Goal: Use online tool/utility: Utilize a website feature to perform a specific function

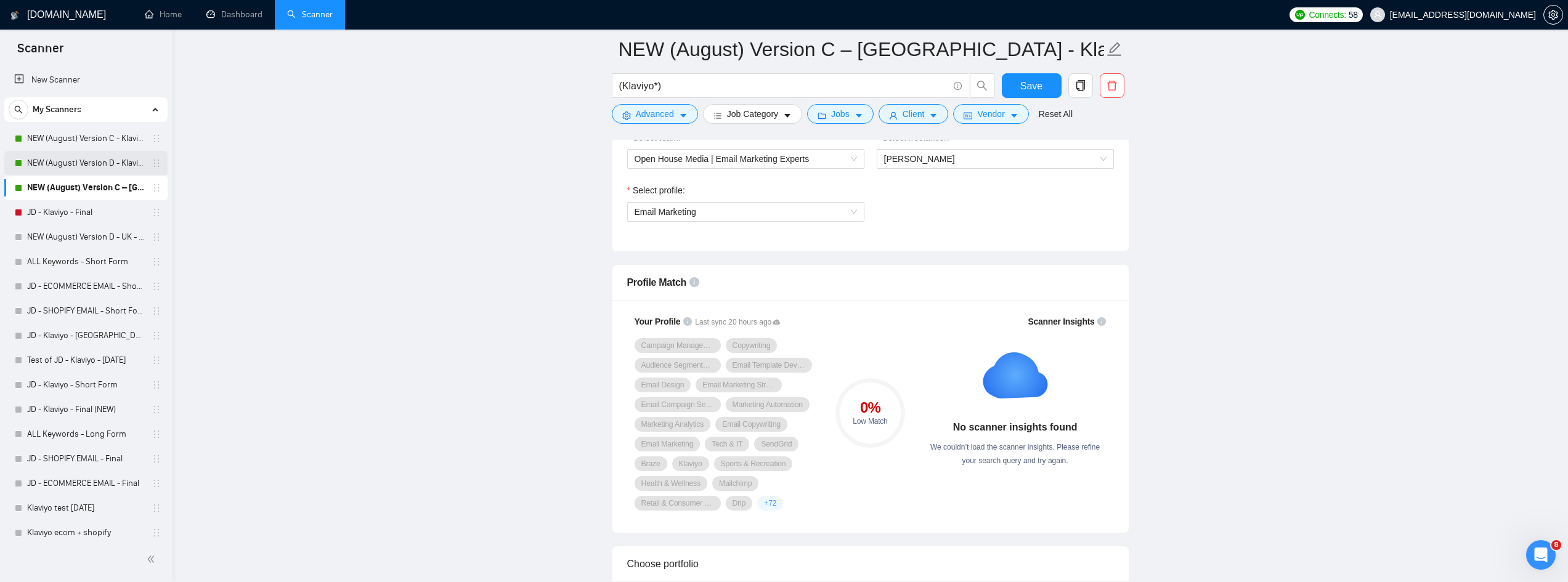
drag, startPoint x: 114, startPoint y: 168, endPoint x: 112, endPoint y: 155, distance: 13.2
click at [114, 168] on link "NEW (August) Version D - Klaviyo" at bounding box center [85, 163] width 117 height 24
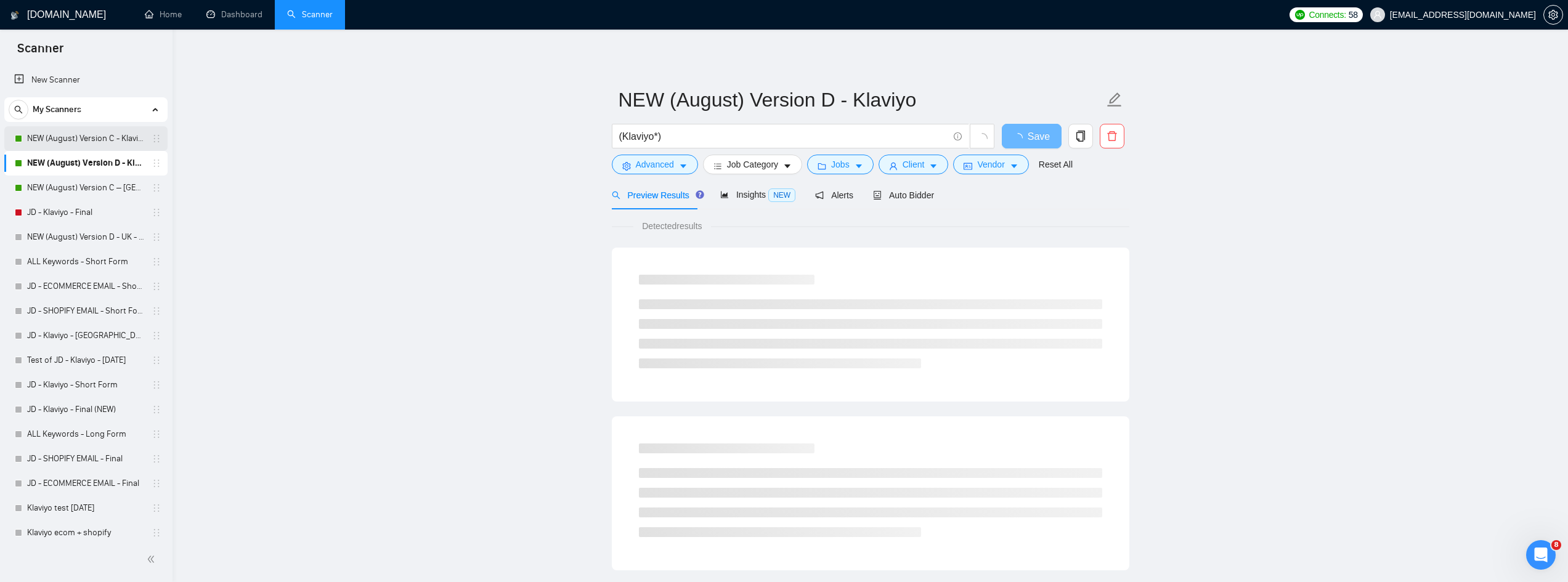
click at [124, 132] on link "NEW (August) Version C - Klaviyo" at bounding box center [85, 138] width 117 height 24
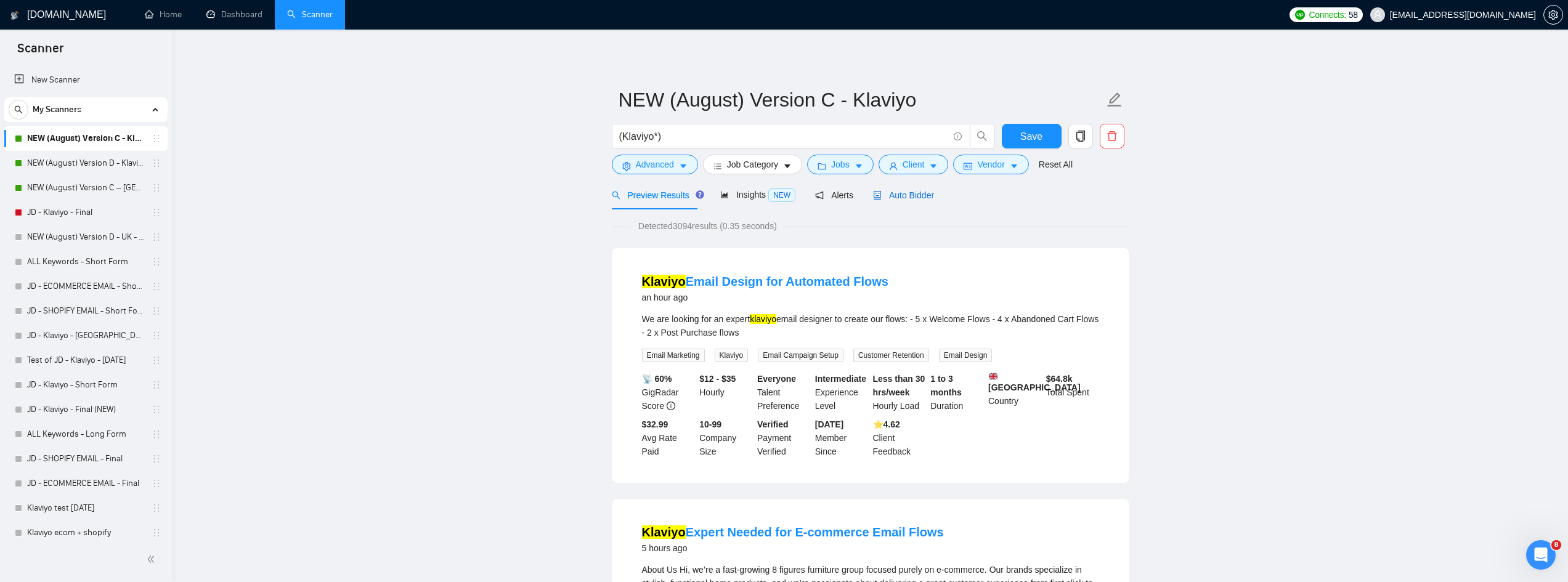
click at [896, 195] on span "Auto Bidder" at bounding box center [904, 195] width 61 height 10
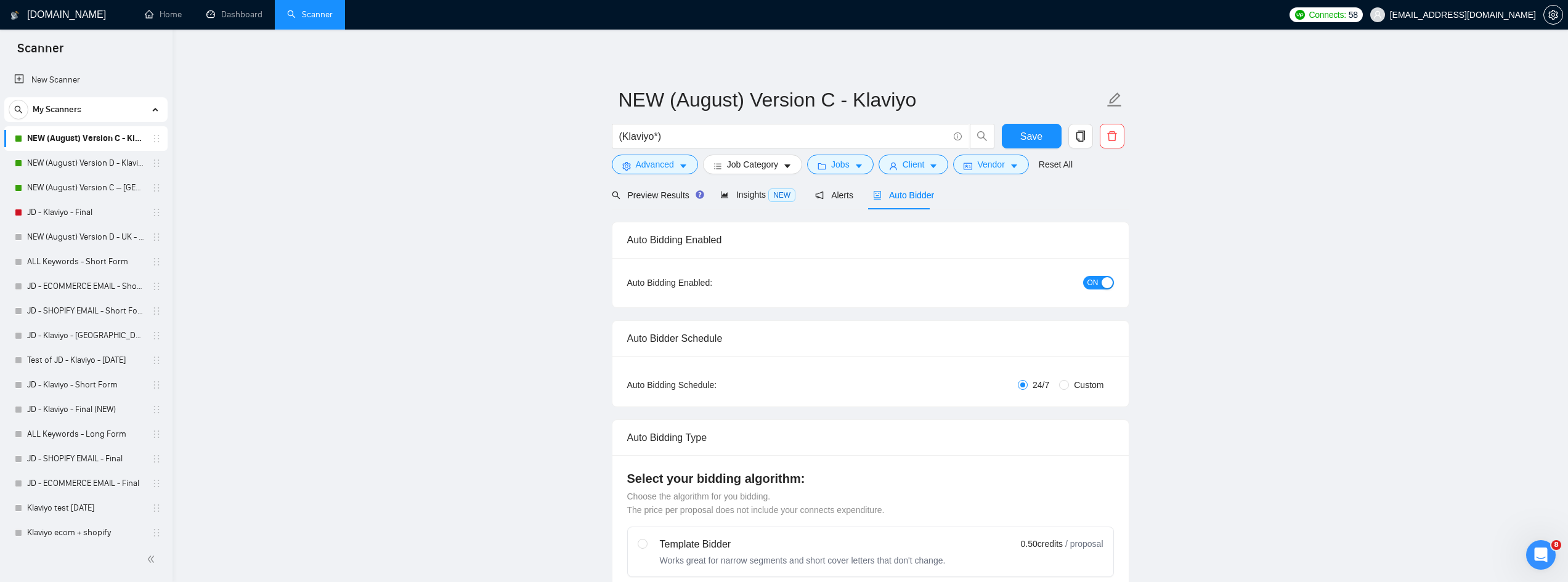
radio input "false"
radio input "true"
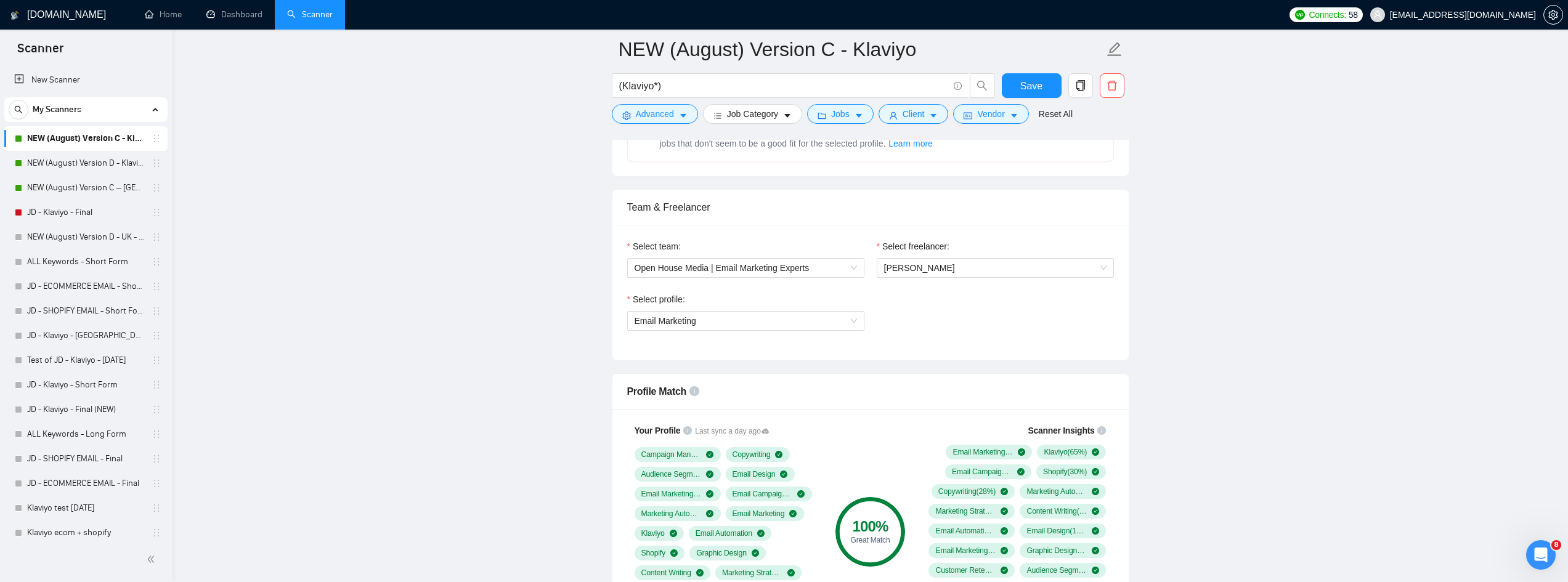
scroll to position [801, 0]
